Goal: Communication & Community: Answer question/provide support

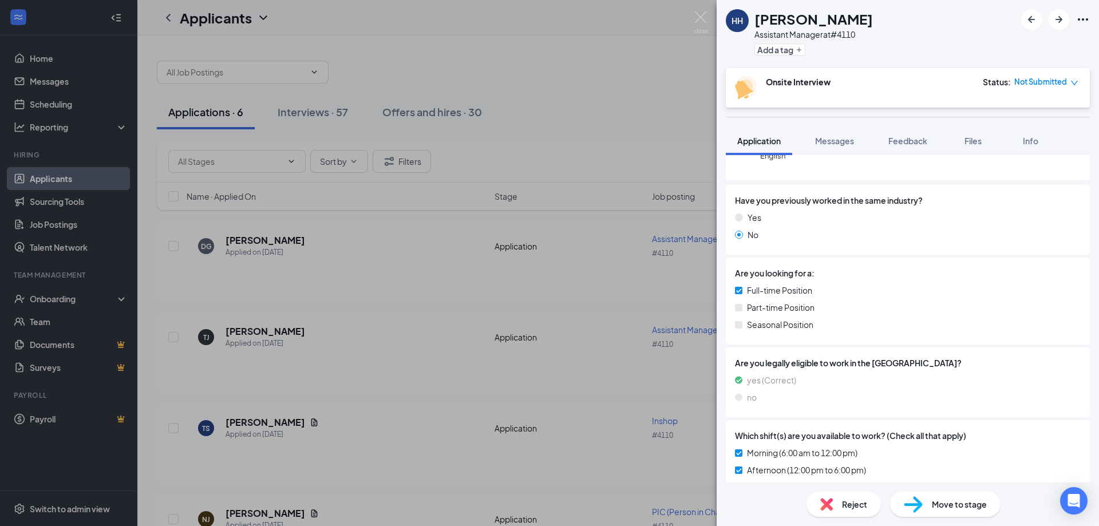
scroll to position [172, 0]
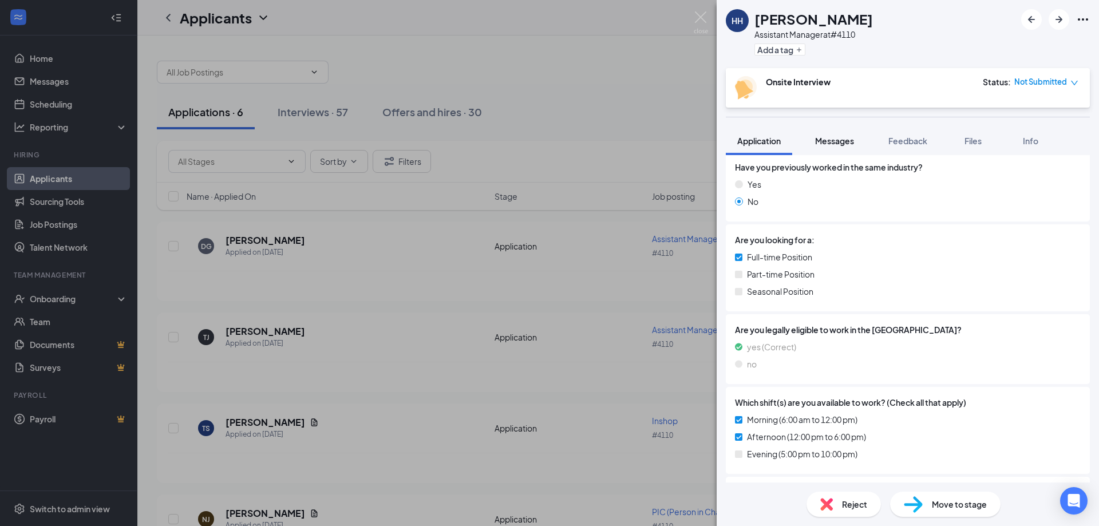
click at [848, 137] on span "Messages" at bounding box center [834, 141] width 39 height 10
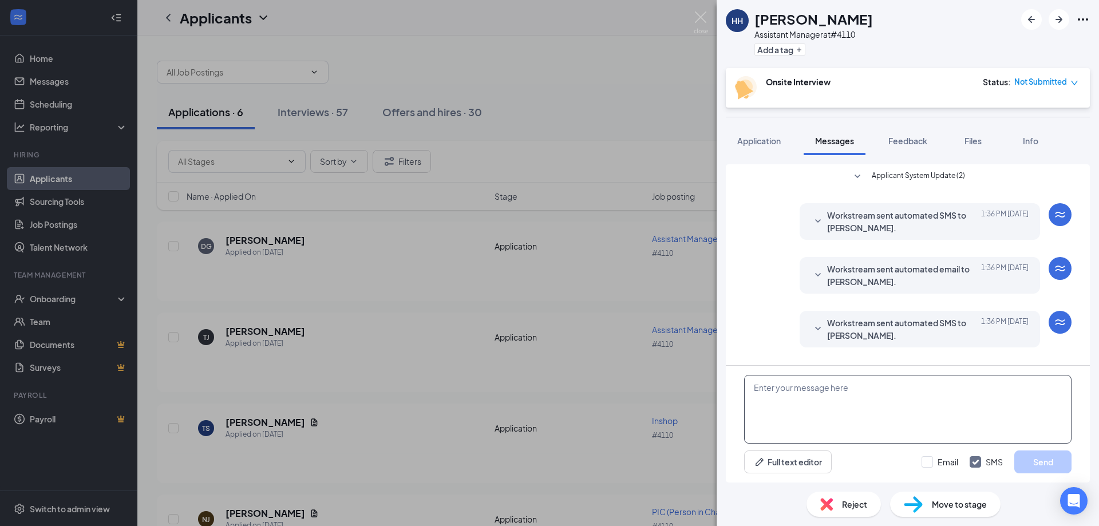
click at [797, 389] on textarea at bounding box center [907, 409] width 327 height 69
type textarea "Are you available after 5pm? Do you have a resume to view your work history and…"
click at [1044, 462] on button "Send" at bounding box center [1043, 462] width 57 height 23
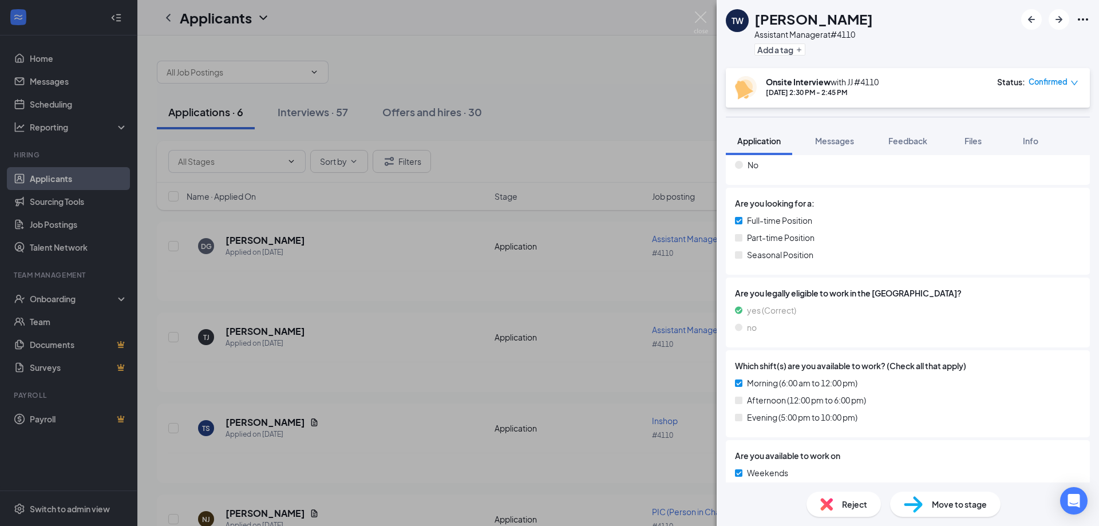
scroll to position [229, 0]
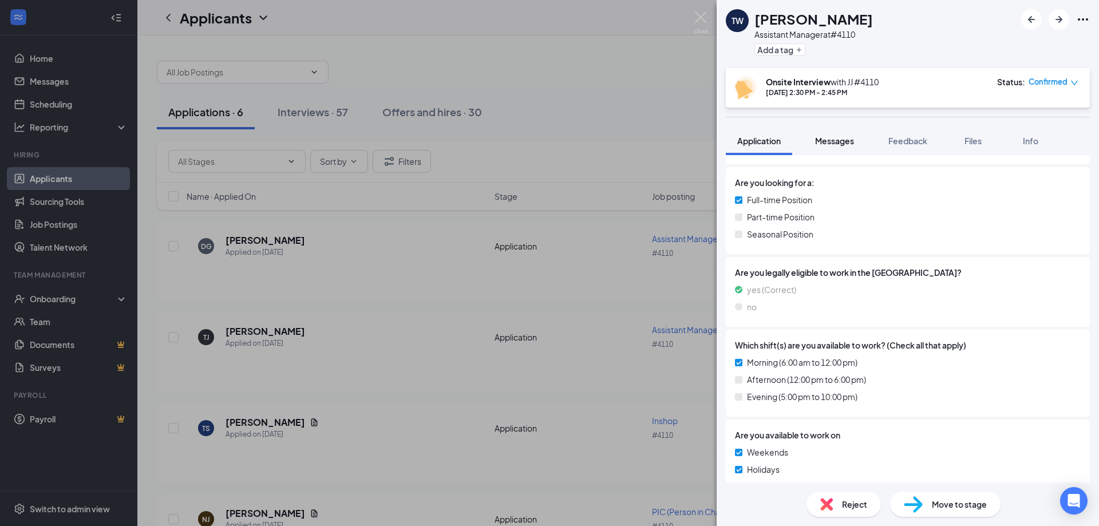
click at [835, 142] on span "Messages" at bounding box center [834, 141] width 39 height 10
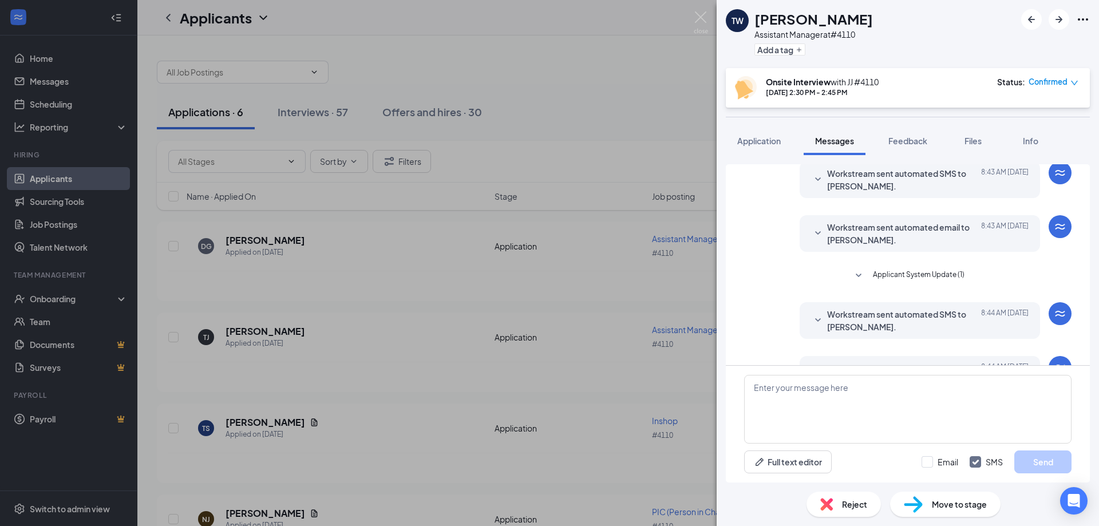
scroll to position [135, 0]
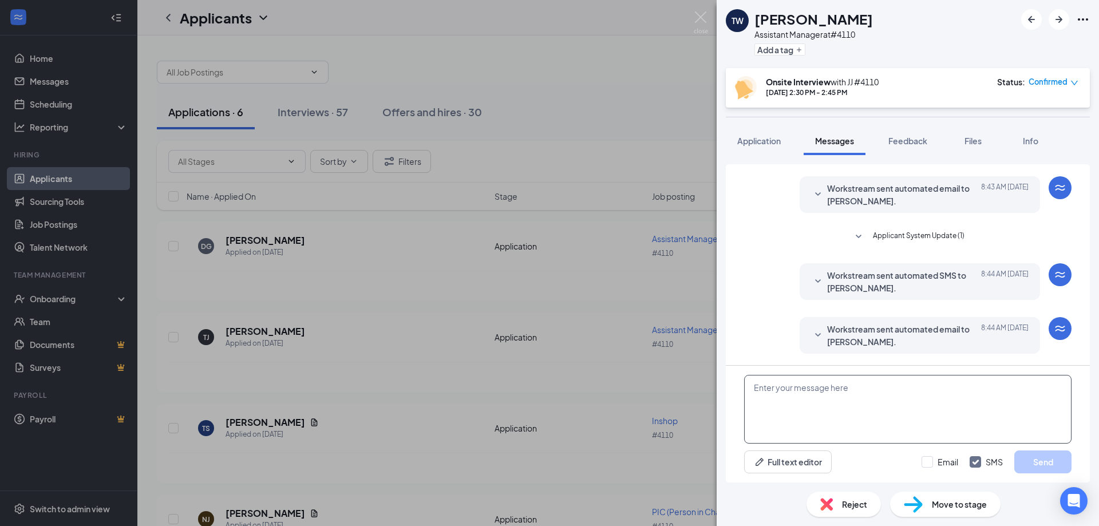
click at [800, 404] on textarea at bounding box center [907, 409] width 327 height 69
type textarea "u"
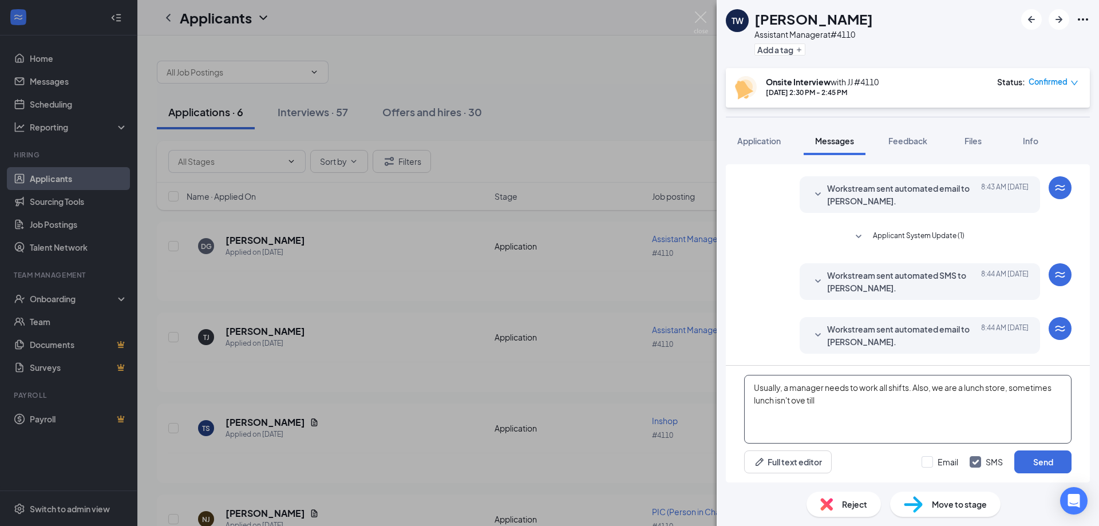
click at [805, 401] on textarea "Usually, a manager needs to work all shifts. Also, we are a lunch store, someti…" at bounding box center [907, 409] width 327 height 69
click at [831, 401] on textarea "Usually, a manager needs to work all shifts. Also, we are a lunch store, someti…" at bounding box center [907, 409] width 327 height 69
type textarea "Usually, a manager needs to work all shifts. Also, we are a lunch store, someti…"
click at [1036, 461] on button "Send" at bounding box center [1043, 462] width 57 height 23
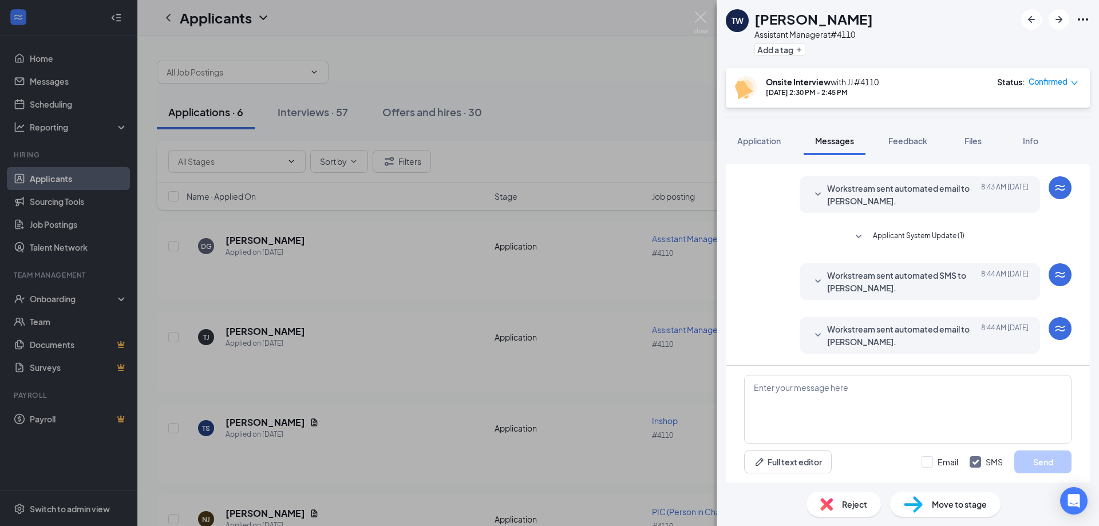
scroll to position [222, 0]
